Goal: Task Accomplishment & Management: Manage account settings

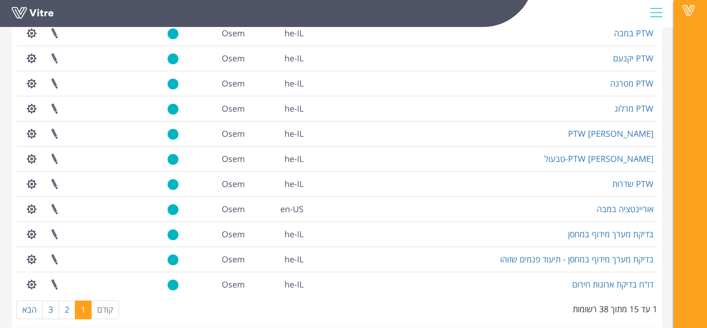
scroll to position [207, 0]
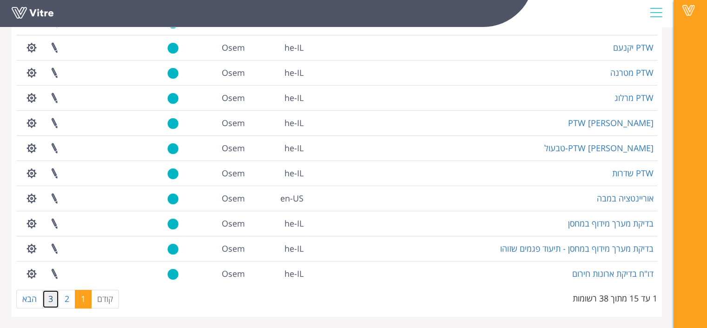
click at [51, 294] on link "3" at bounding box center [50, 299] width 17 height 19
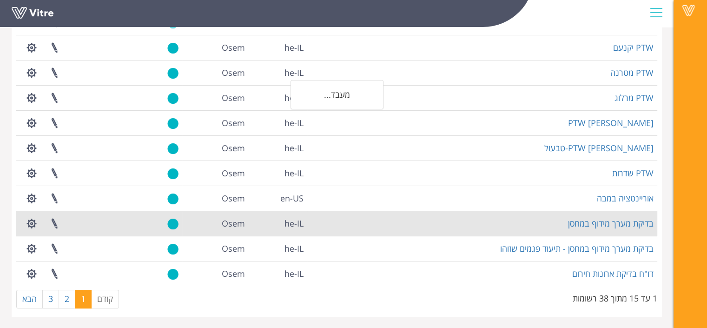
scroll to position [32, 0]
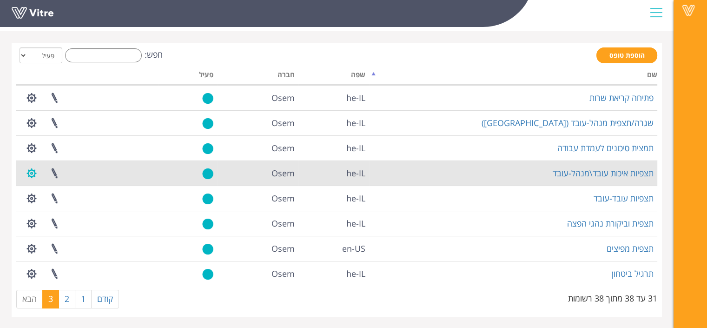
click at [28, 180] on button "button" at bounding box center [31, 173] width 23 height 25
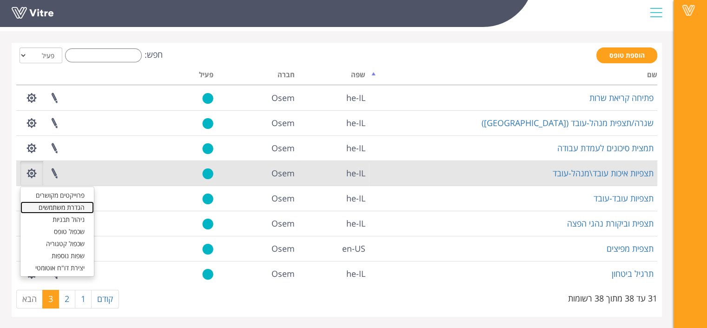
click at [52, 204] on link "הגדרת משתמשים" at bounding box center [56, 207] width 73 height 12
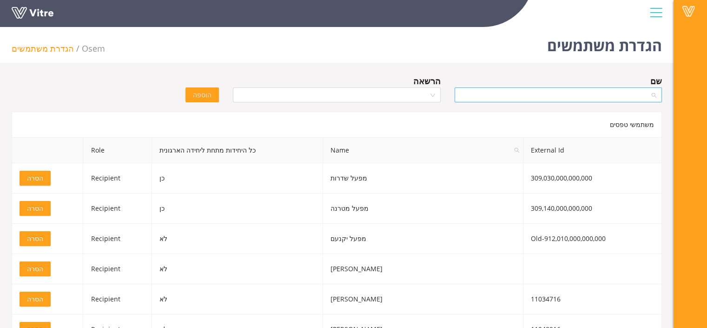
click at [539, 94] on input "search" at bounding box center [555, 95] width 190 height 14
type input "n"
type input "מפעל במב"
click at [581, 119] on div "מפעל במבה" at bounding box center [557, 113] width 207 height 15
click at [384, 86] on div "הרשאה" at bounding box center [336, 80] width 207 height 13
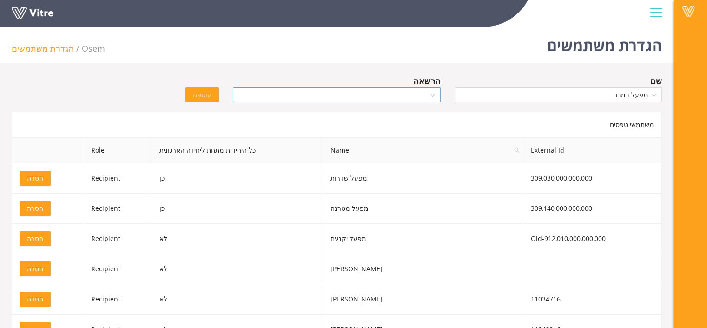
click at [379, 94] on input "search" at bounding box center [334, 95] width 190 height 14
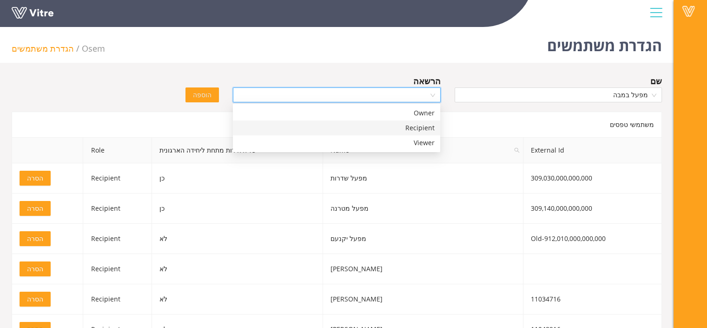
click at [401, 123] on div "Recipient" at bounding box center [337, 128] width 196 height 10
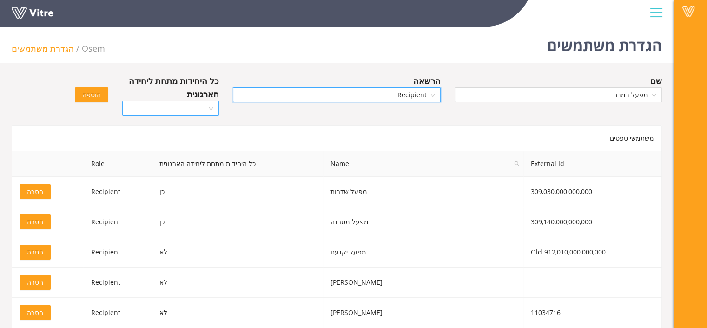
click at [157, 104] on input "search" at bounding box center [167, 108] width 79 height 14
click at [199, 126] on div "כן" at bounding box center [171, 126] width 86 height 10
click at [99, 90] on span "הוספה" at bounding box center [91, 95] width 19 height 10
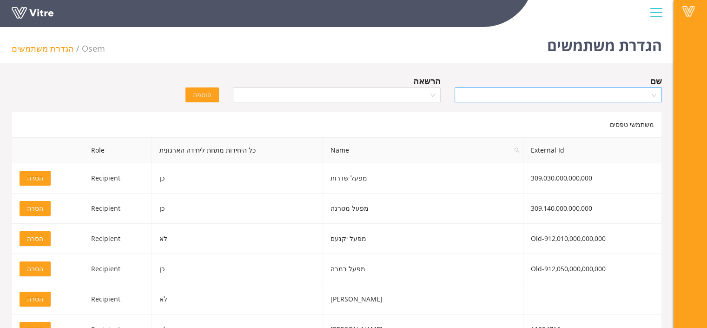
click at [479, 96] on input "search" at bounding box center [555, 95] width 190 height 14
type input "הנהלה ב"
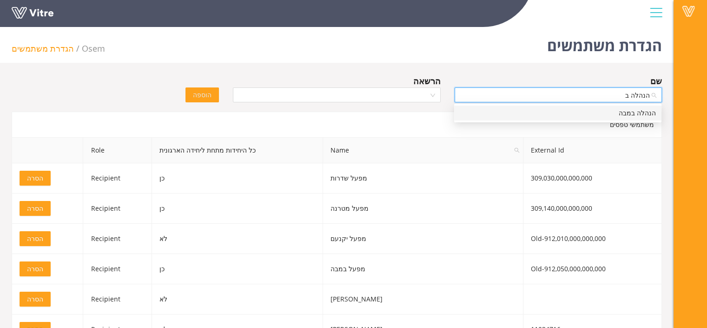
click at [503, 111] on div "הנהלה במבה" at bounding box center [558, 113] width 196 height 10
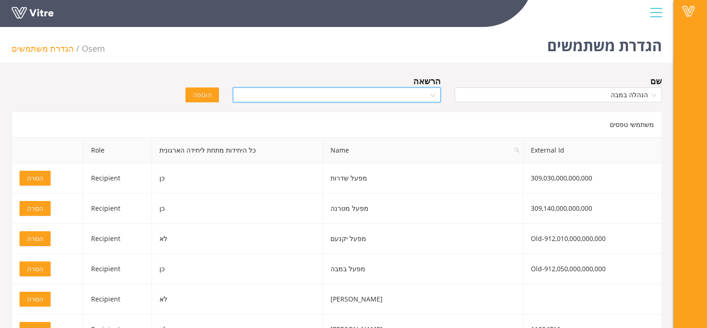
click at [416, 97] on input "search" at bounding box center [334, 95] width 190 height 14
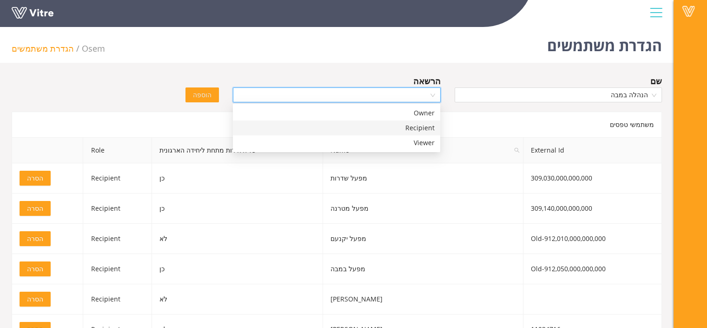
click at [416, 123] on div "Recipient" at bounding box center [337, 128] width 196 height 10
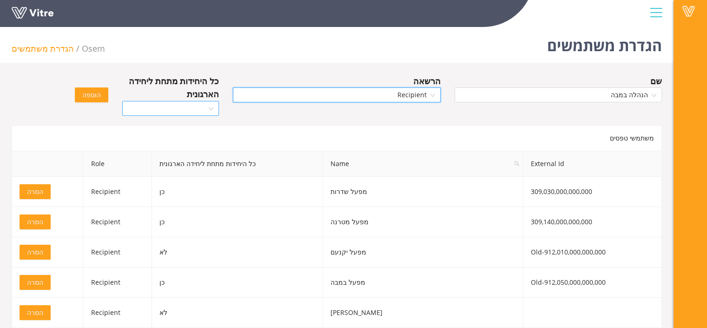
click at [198, 102] on input "search" at bounding box center [167, 108] width 79 height 14
click at [213, 126] on div "כן" at bounding box center [171, 126] width 86 height 10
click at [91, 91] on span "הוספה" at bounding box center [91, 95] width 19 height 10
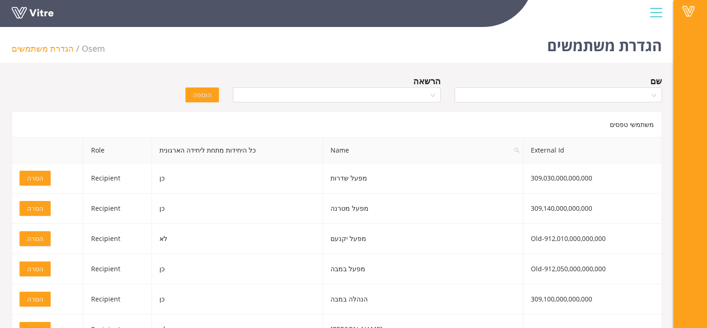
drag, startPoint x: 91, startPoint y: 91, endPoint x: 44, endPoint y: 80, distance: 48.3
click at [44, 80] on div "שם הרשאה הוספה" at bounding box center [337, 90] width 665 height 33
